Goal: Complete application form: Complete application form

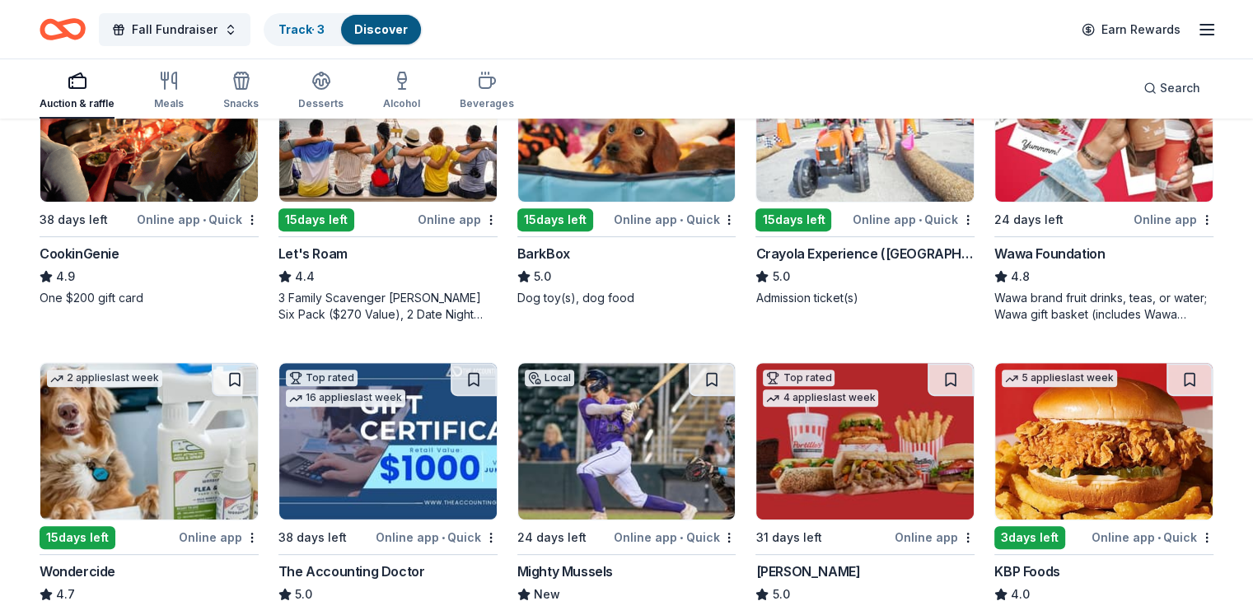
scroll to position [494, 0]
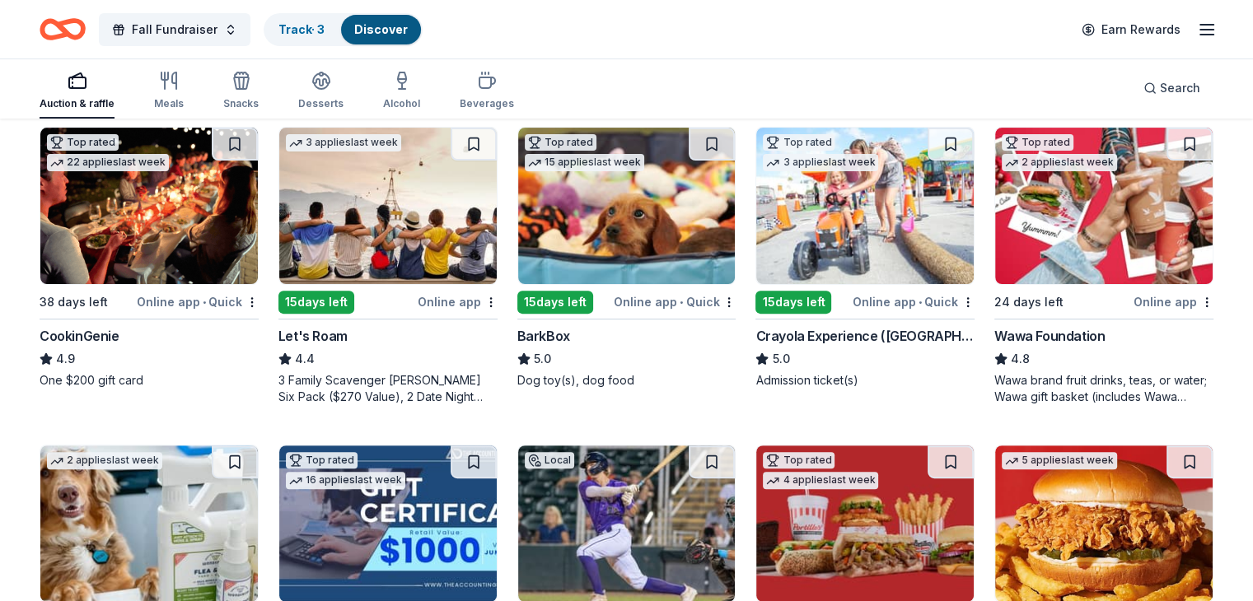
click at [1067, 230] on img at bounding box center [1103, 206] width 217 height 156
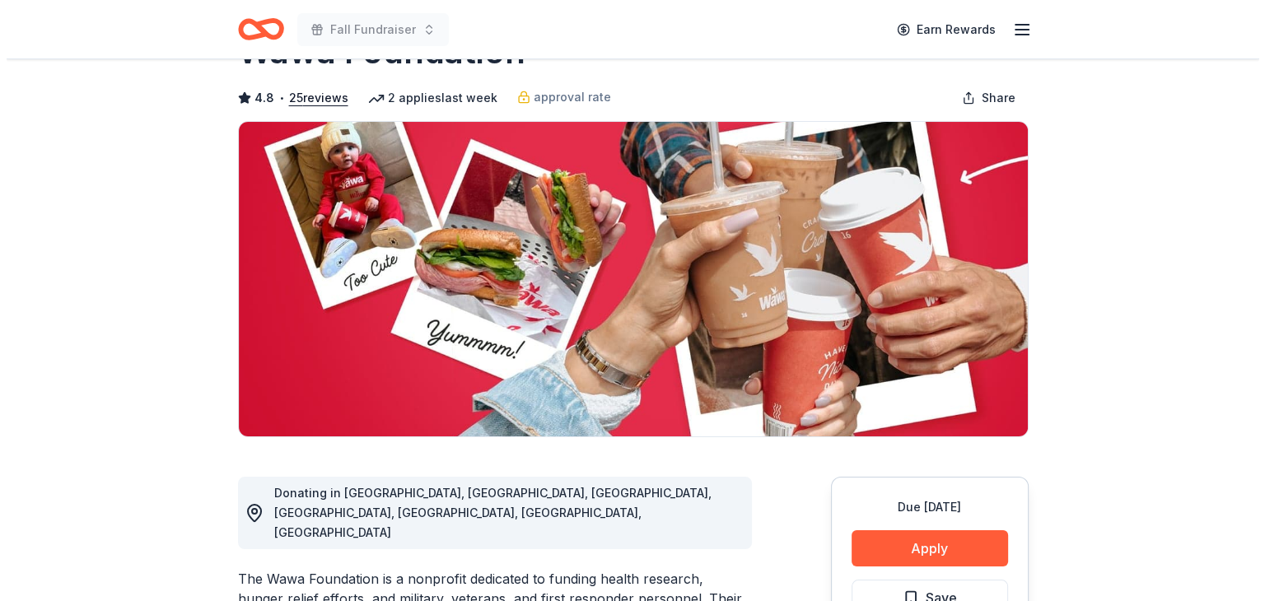
scroll to position [247, 0]
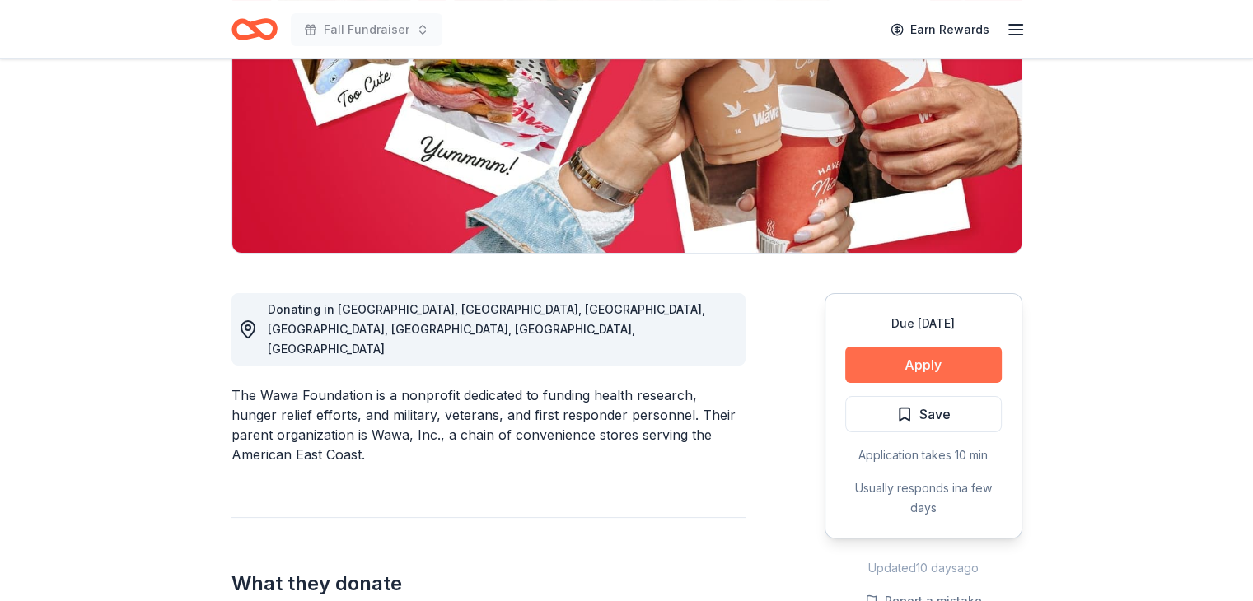
click at [919, 362] on button "Apply" at bounding box center [923, 365] width 156 height 36
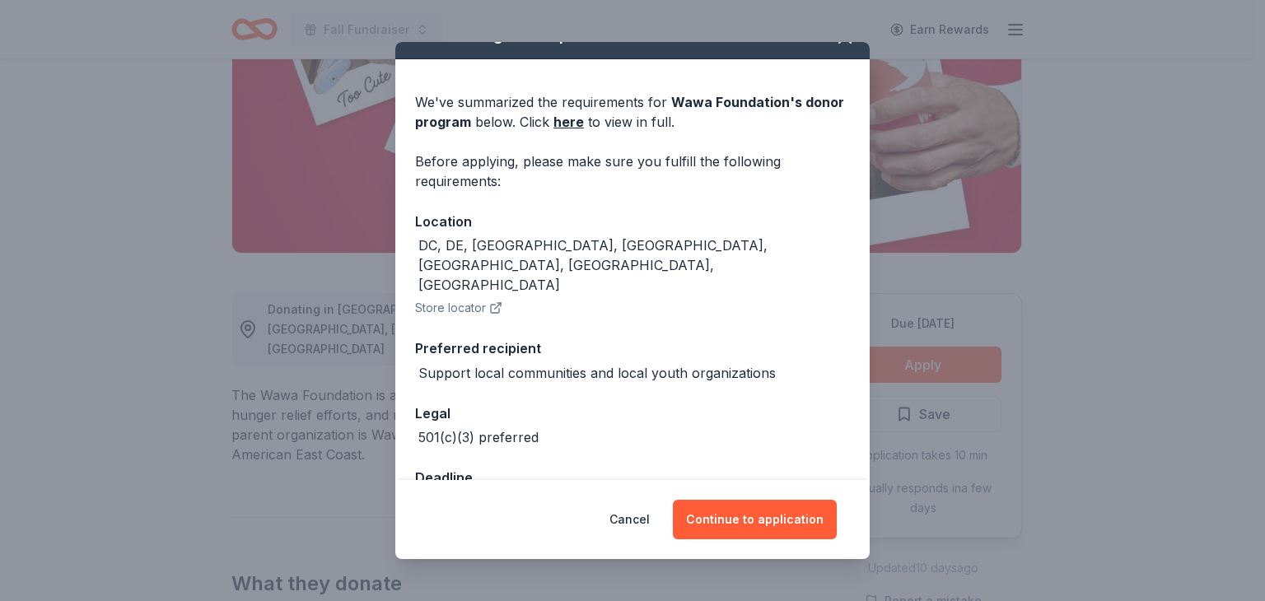
scroll to position [44, 0]
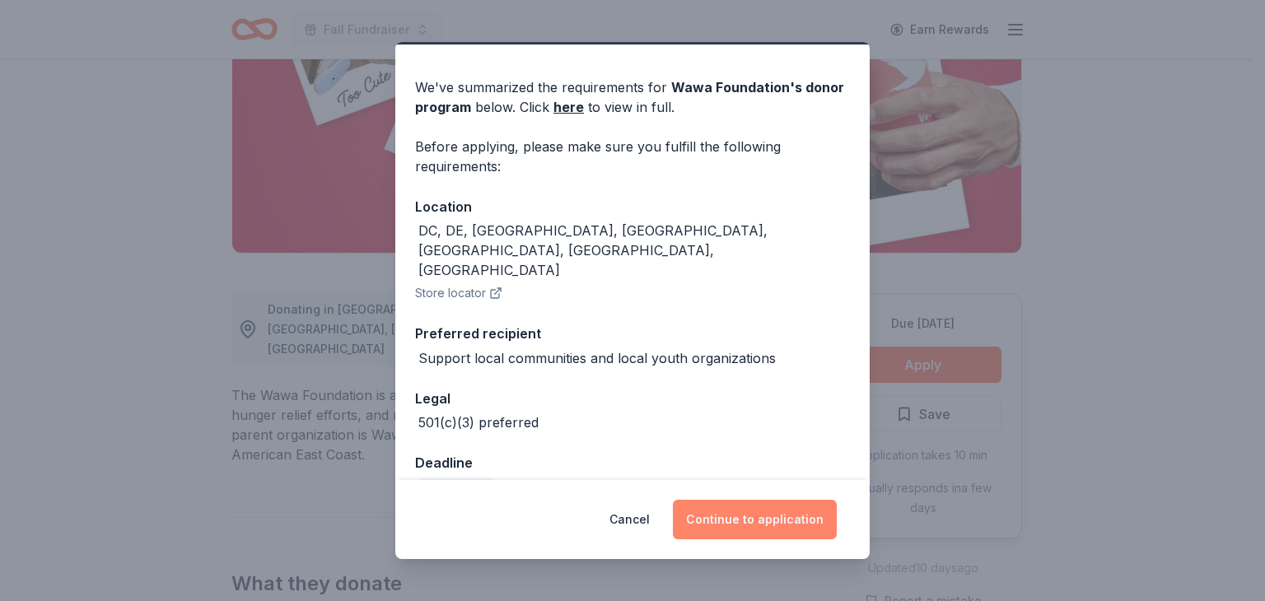
click at [761, 518] on button "Continue to application" at bounding box center [755, 520] width 164 height 40
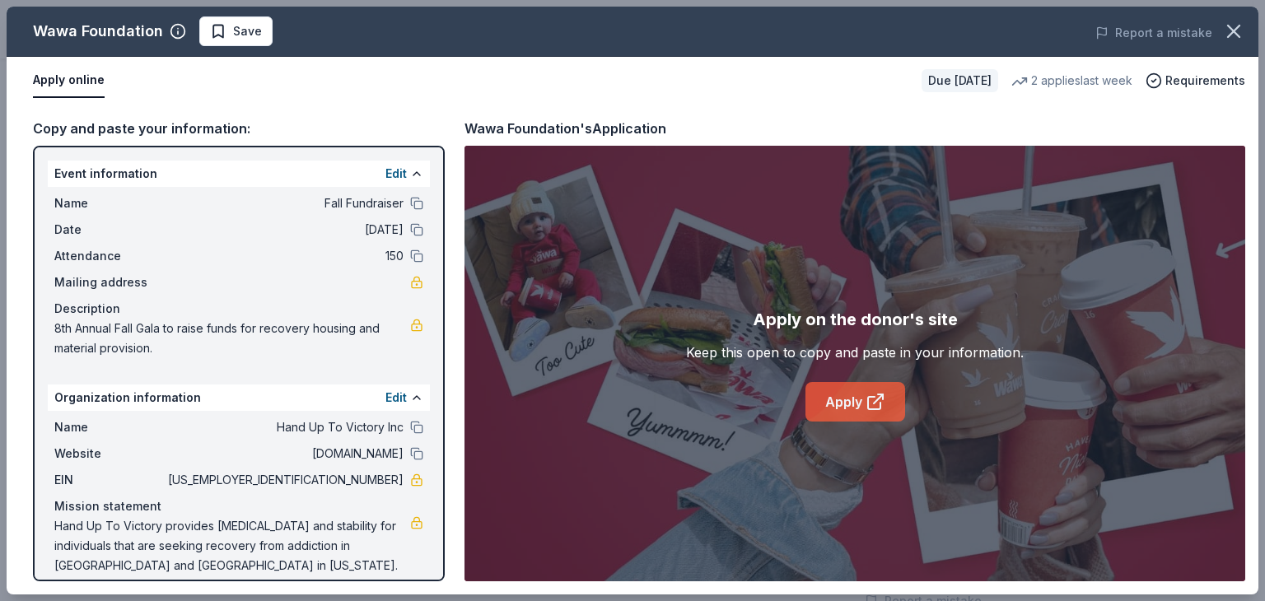
click at [860, 393] on link "Apply" at bounding box center [855, 402] width 100 height 40
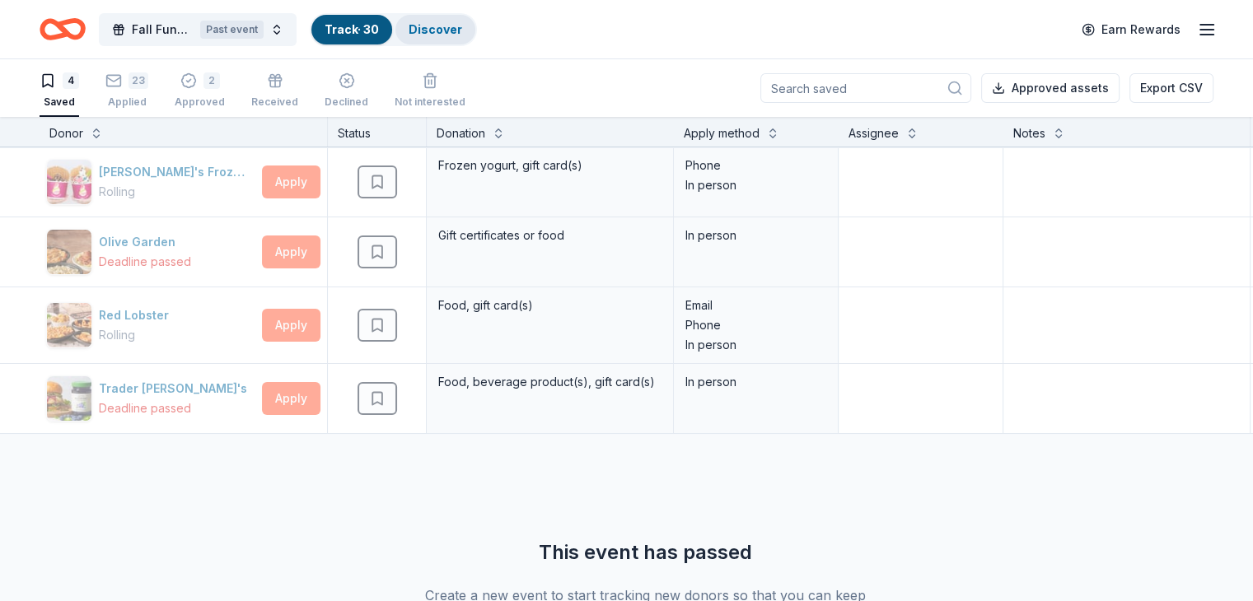
click at [462, 30] on link "Discover" at bounding box center [435, 29] width 54 height 14
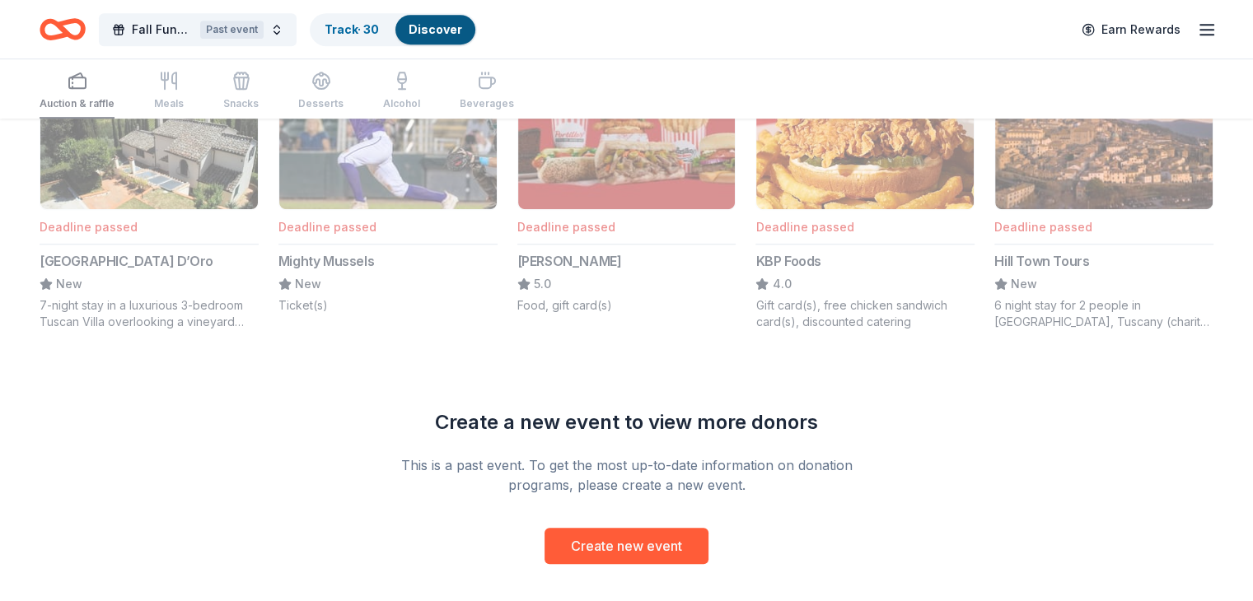
scroll to position [1235, 0]
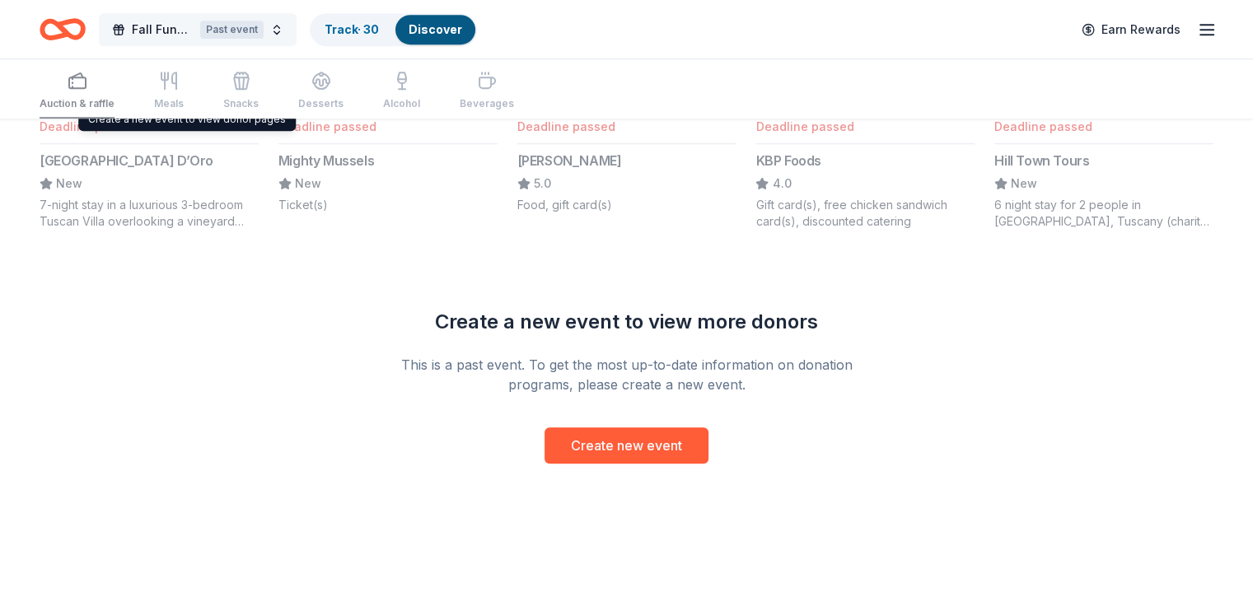
click at [224, 35] on button "Fall Fundraiser Past event" at bounding box center [198, 29] width 198 height 33
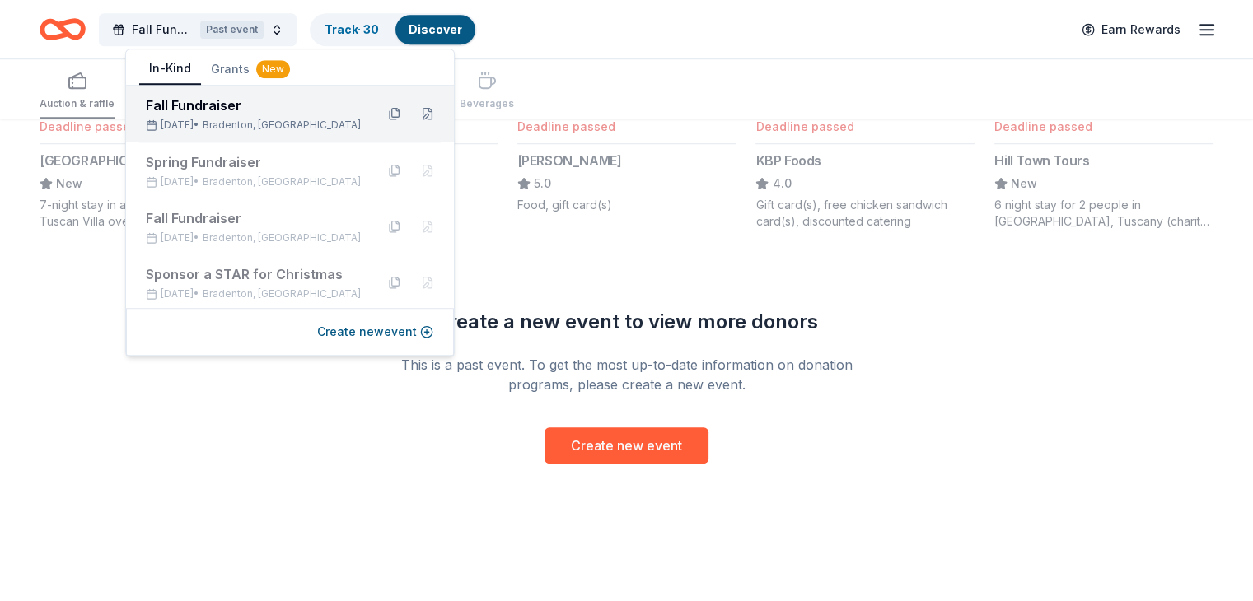
click at [244, 110] on div "Fall Fundraiser" at bounding box center [254, 106] width 216 height 20
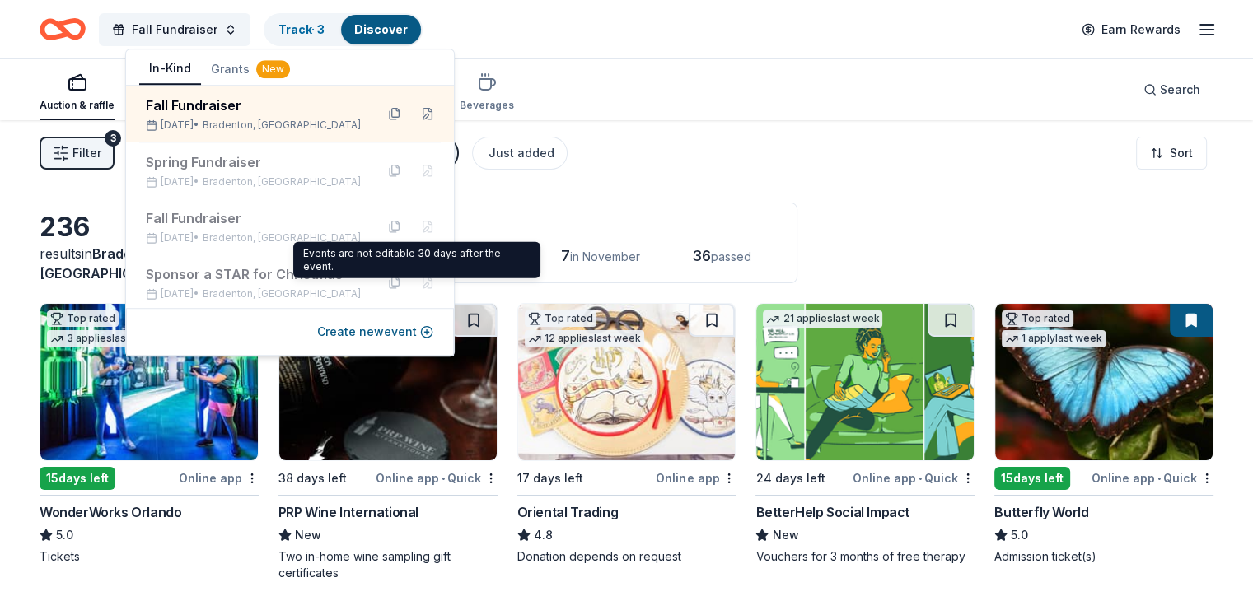
click at [654, 269] on div "Application deadlines 20 this month 209 in October 7 in November 36 passed" at bounding box center [537, 243] width 519 height 81
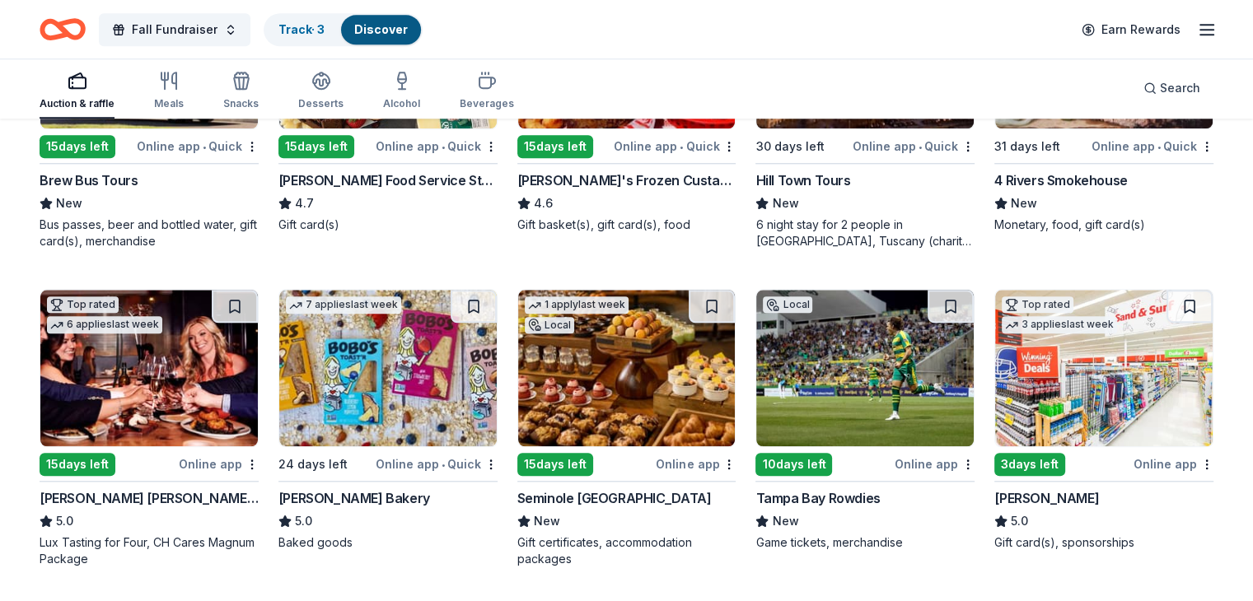
scroll to position [1641, 0]
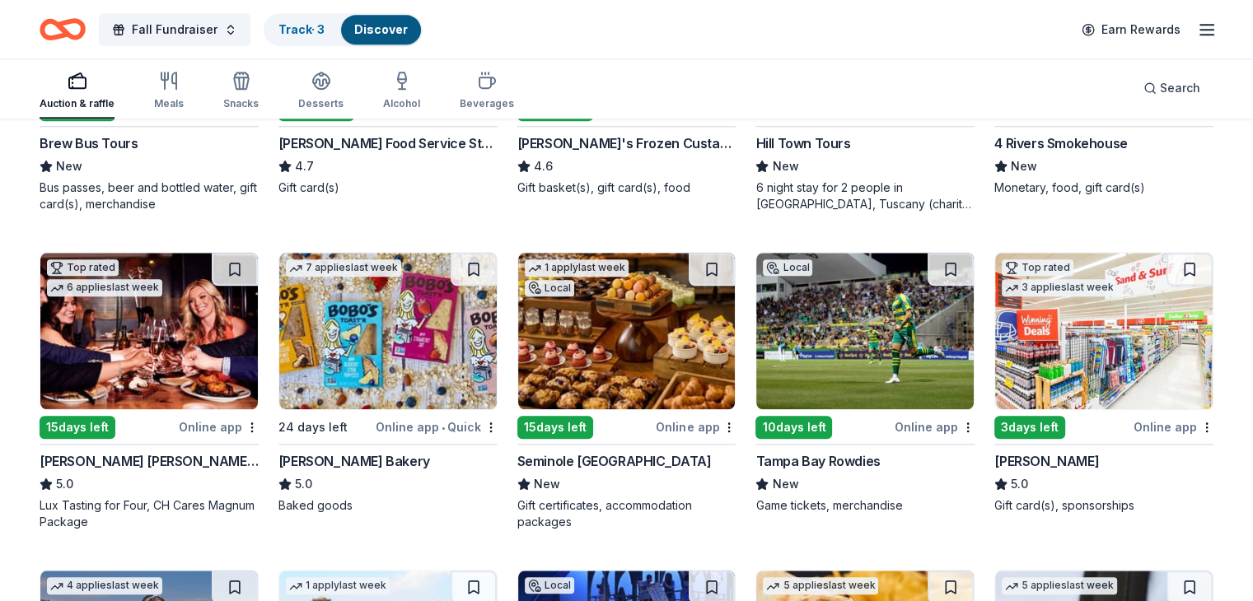
click at [1052, 357] on img at bounding box center [1103, 331] width 217 height 156
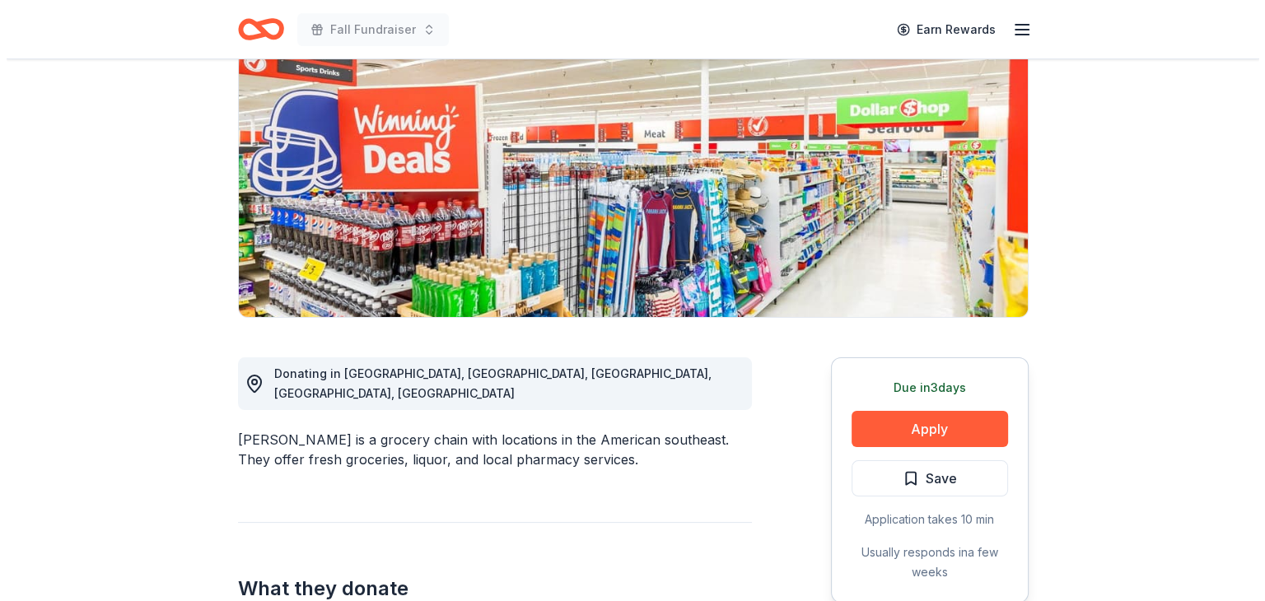
scroll to position [247, 0]
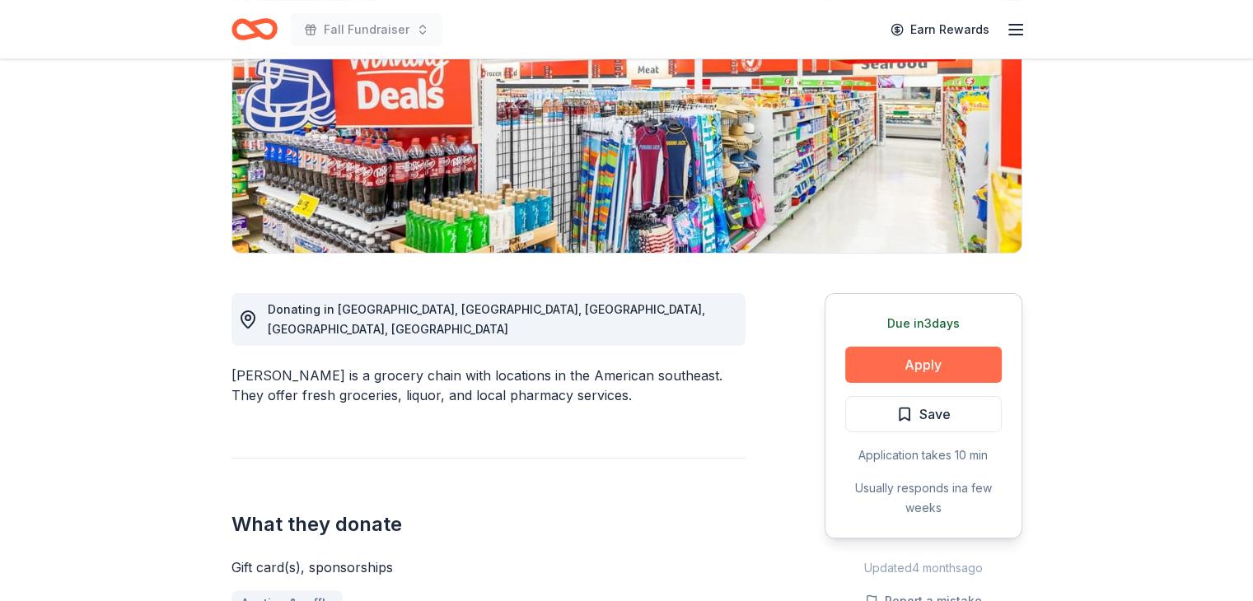
click at [899, 372] on button "Apply" at bounding box center [923, 365] width 156 height 36
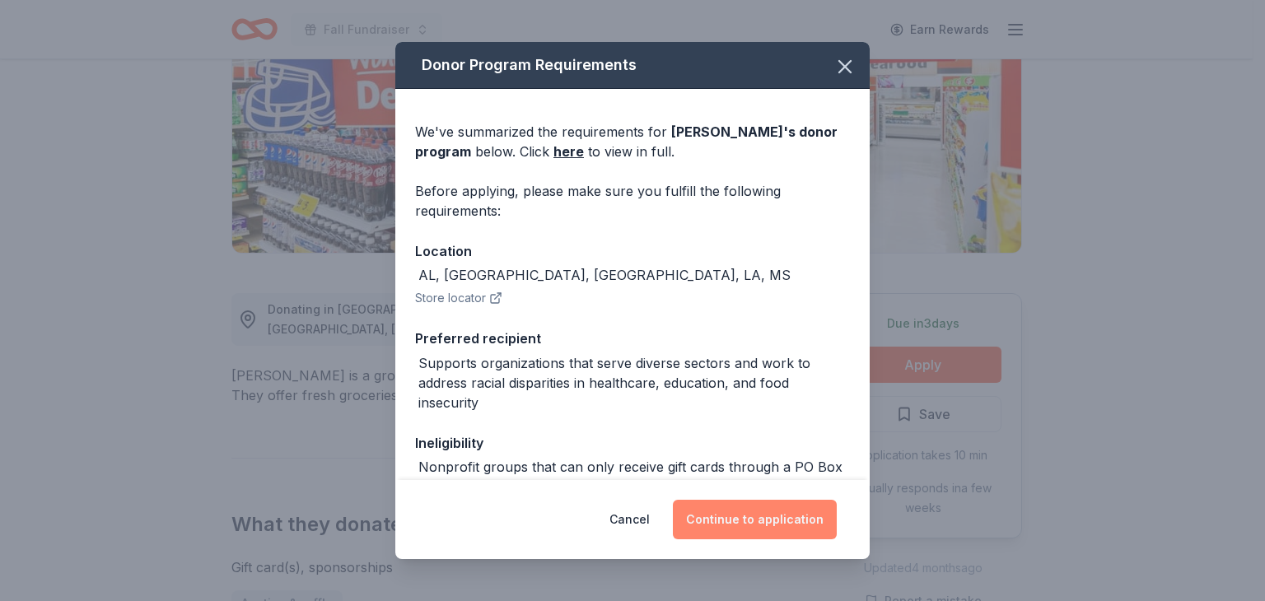
click at [760, 524] on button "Continue to application" at bounding box center [755, 520] width 164 height 40
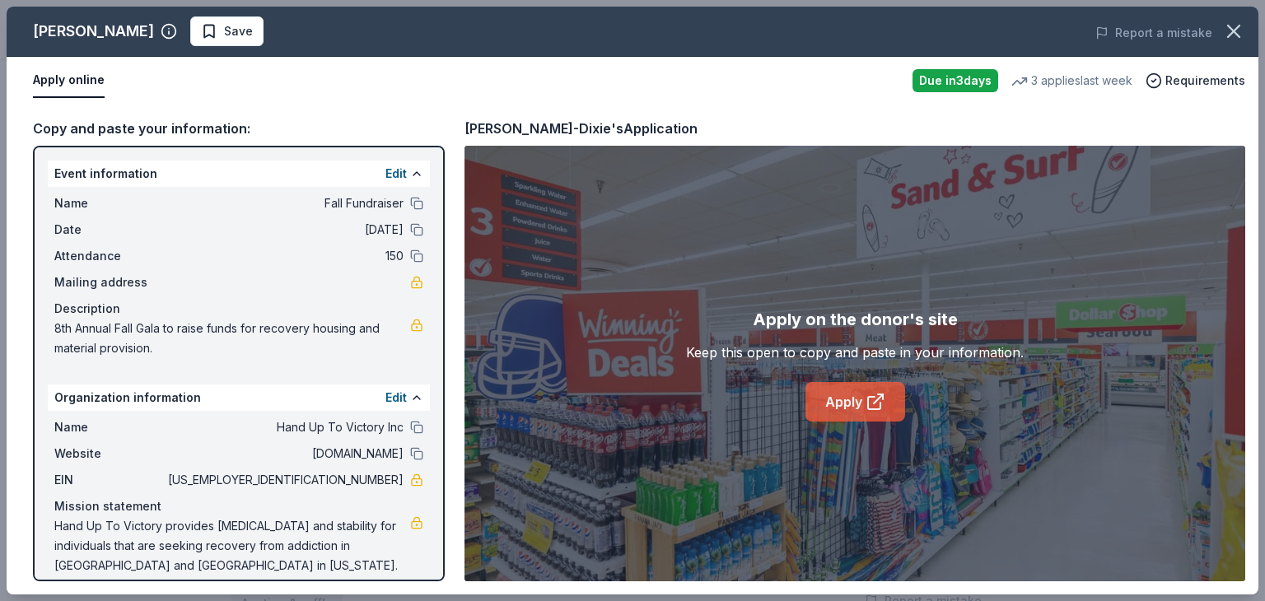
click at [858, 411] on link "Apply" at bounding box center [855, 402] width 100 height 40
